Goal: Task Accomplishment & Management: Complete application form

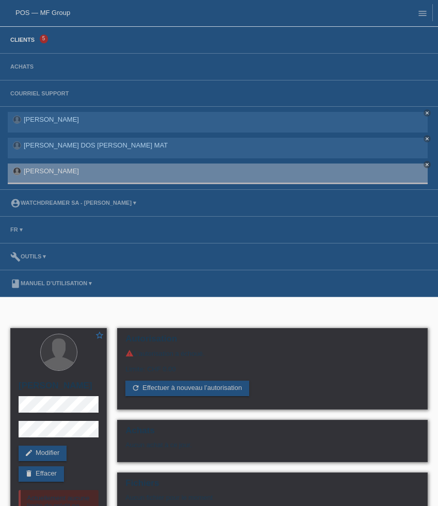
click at [19, 42] on link "Clients" at bounding box center [22, 40] width 35 height 6
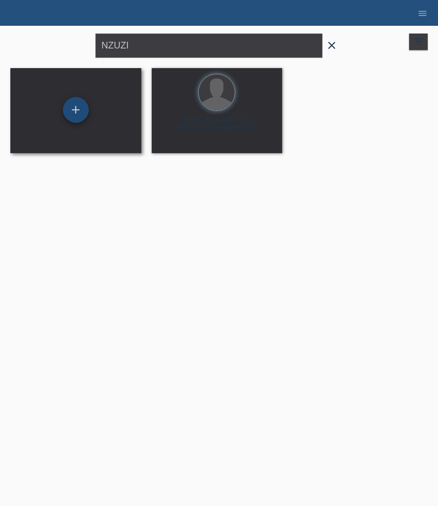
click at [75, 115] on div "+" at bounding box center [76, 110] width 26 height 26
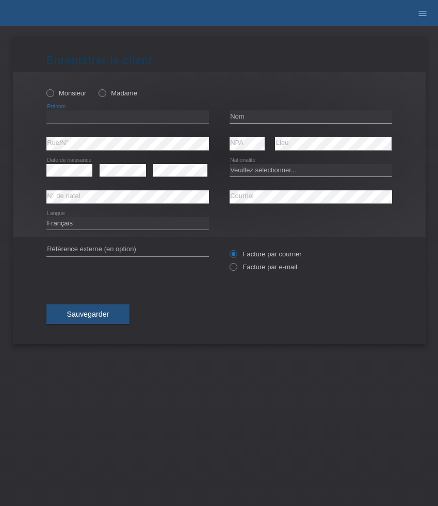
click at [89, 118] on input "text" at bounding box center [127, 116] width 163 height 13
paste input "Cédric"
type input "Cédric"
click at [66, 95] on label "Monsieur" at bounding box center [66, 93] width 40 height 8
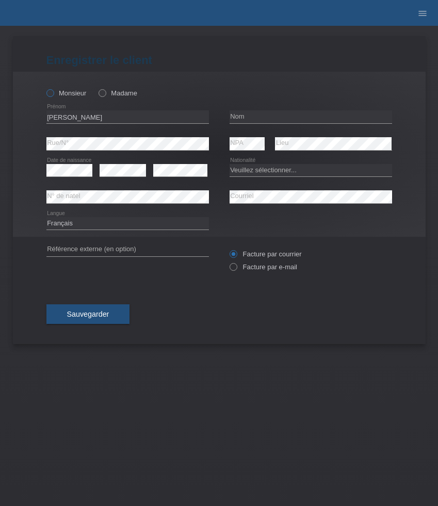
click at [53, 95] on input "Monsieur" at bounding box center [49, 92] width 7 height 7
radio input "true"
click at [246, 116] on input "text" at bounding box center [311, 116] width 163 height 13
paste input "Mauvernay"
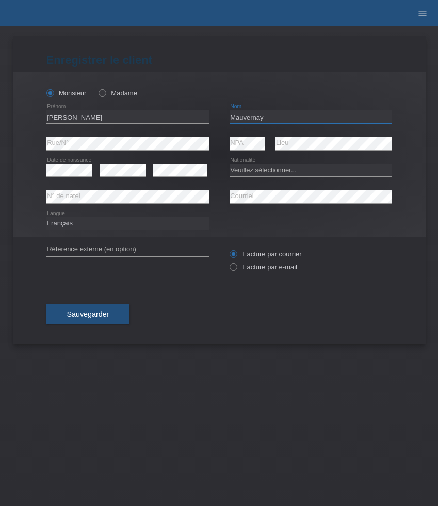
type input "Mauvernay"
click at [111, 180] on div "error" at bounding box center [123, 170] width 46 height 26
click at [248, 172] on select "Veuillez sélectionner... Suisse Allemagne Autriche Liechtenstein ------------ A…" at bounding box center [311, 170] width 163 height 12
select select "CH"
click at [230, 164] on select "Veuillez sélectionner... Suisse Allemagne Autriche Liechtenstein ------------ A…" at bounding box center [311, 170] width 163 height 12
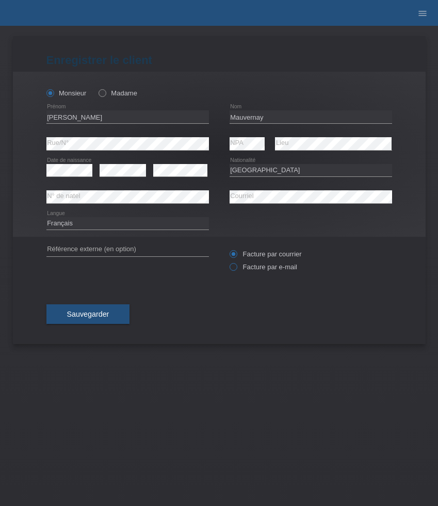
click at [250, 270] on label "Facture par e-mail" at bounding box center [264, 267] width 68 height 8
click at [236, 270] on input "Facture par e-mail" at bounding box center [233, 269] width 7 height 13
radio input "true"
click at [107, 313] on span "Sauvegarder" at bounding box center [88, 314] width 42 height 8
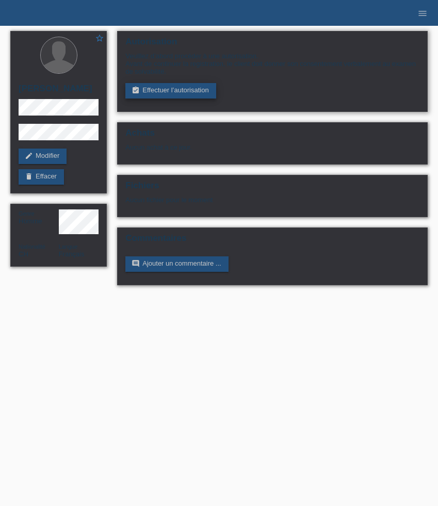
click at [173, 90] on link "assignment_turned_in Effectuer l’autorisation" at bounding box center [170, 90] width 90 height 15
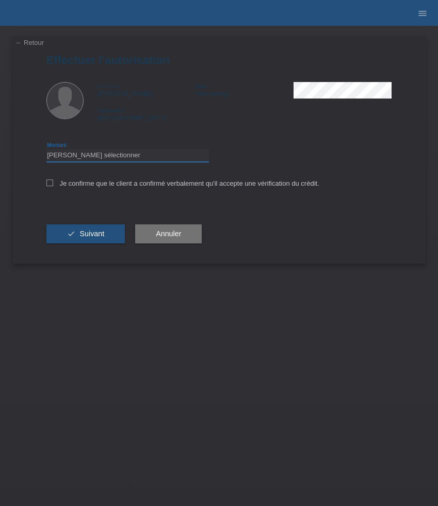
click at [149, 156] on select "Veuillez sélectionner CHF 1.00 - CHF 499.00 CHF 500.00 - CHF 1'999.00 CHF 2'000…" at bounding box center [127, 155] width 163 height 12
select select "3"
click at [46, 151] on select "Veuillez sélectionner CHF 1.00 - CHF 499.00 CHF 500.00 - CHF 1'999.00 CHF 2'000…" at bounding box center [127, 155] width 163 height 12
click at [149, 183] on label "Je confirme que le client a confirmé verbalement qu'il accepte une vérification…" at bounding box center [182, 184] width 273 height 8
click at [53, 183] on input "Je confirme que le client a confirmé verbalement qu'il accepte une vérification…" at bounding box center [49, 183] width 7 height 7
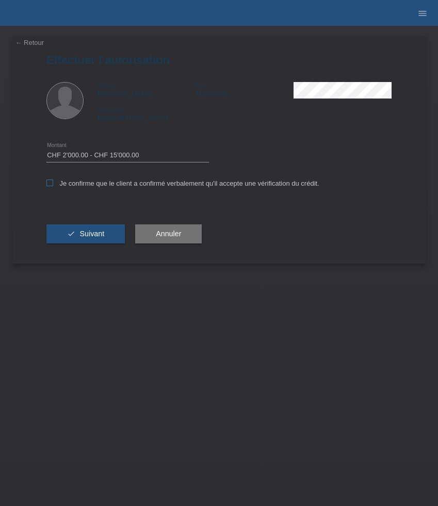
checkbox input "true"
click at [102, 231] on button "check Suivant" at bounding box center [85, 235] width 79 height 20
